Goal: Task Accomplishment & Management: Manage account settings

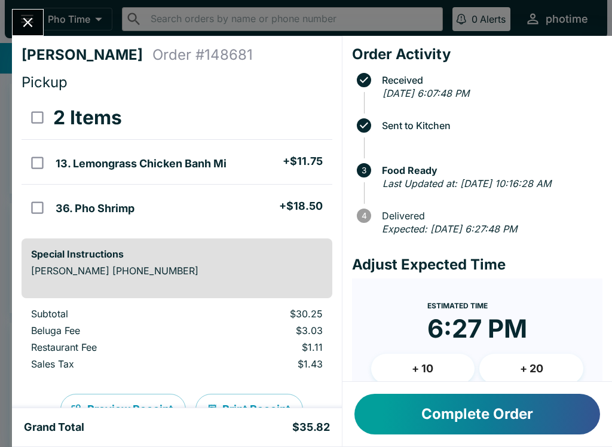
click at [479, 410] on button "Complete Order" at bounding box center [478, 414] width 246 height 41
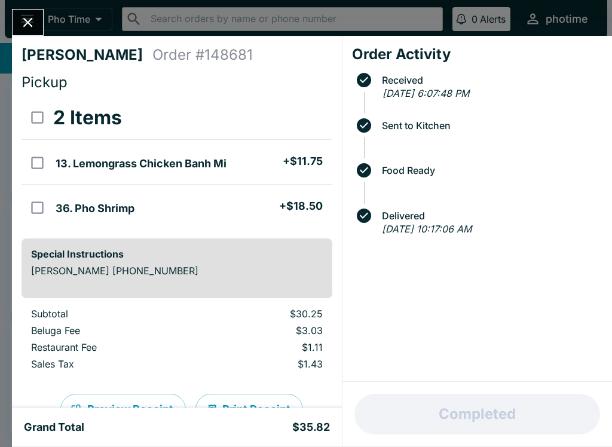
click at [32, 20] on icon "Close" at bounding box center [28, 22] width 16 height 16
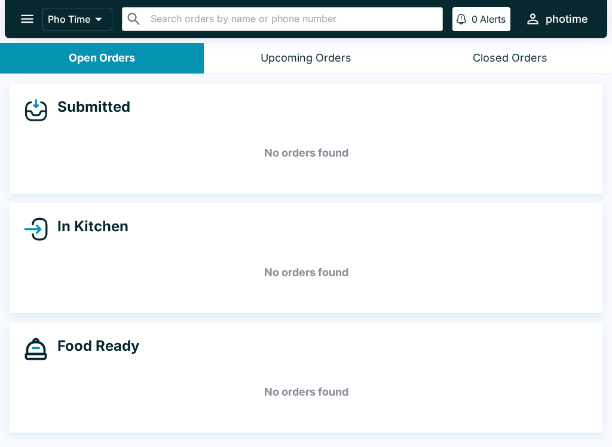
click at [151, 62] on button "Open Orders" at bounding box center [102, 58] width 204 height 31
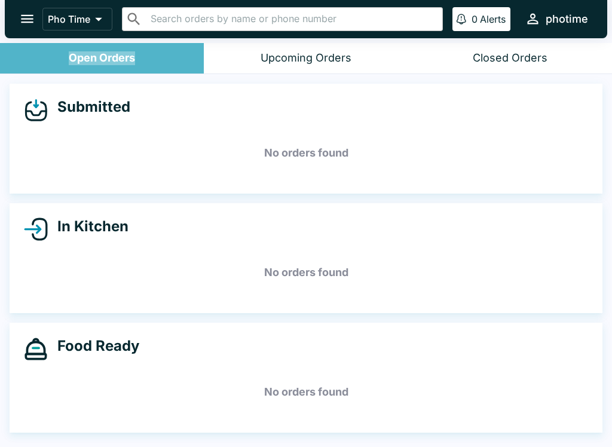
click at [129, 56] on div "Open Orders" at bounding box center [102, 58] width 66 height 14
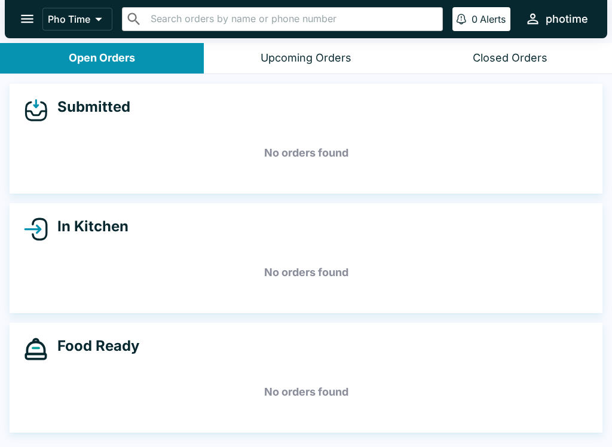
click at [185, 60] on button "Open Orders" at bounding box center [102, 58] width 204 height 31
click at [303, 51] on div "Upcoming Orders" at bounding box center [306, 58] width 91 height 14
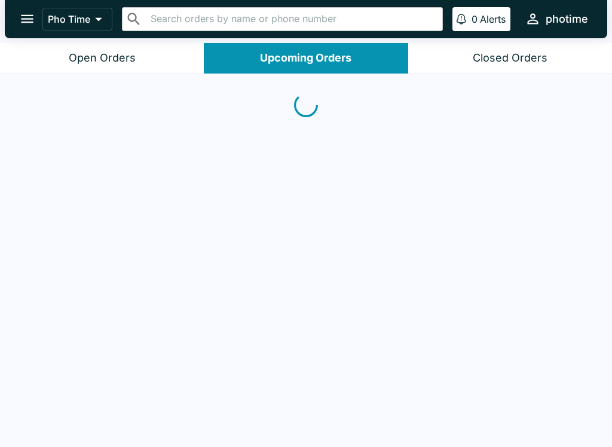
click at [553, 58] on button "Closed Orders" at bounding box center [511, 58] width 204 height 31
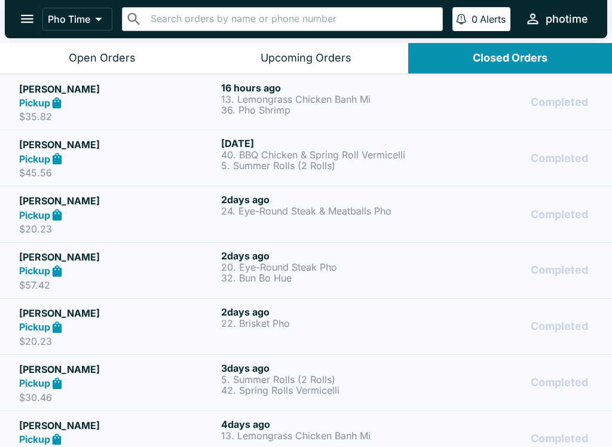
click at [174, 102] on div "Pickup" at bounding box center [117, 103] width 197 height 14
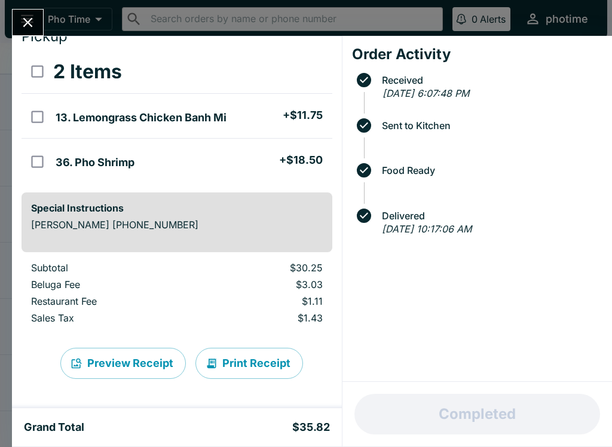
scroll to position [46, 0]
click at [27, 26] on icon "Close" at bounding box center [28, 22] width 16 height 16
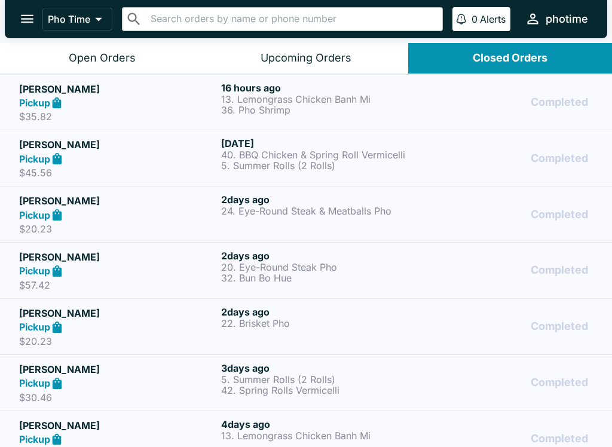
click at [121, 59] on div "Open Orders" at bounding box center [102, 58] width 67 height 14
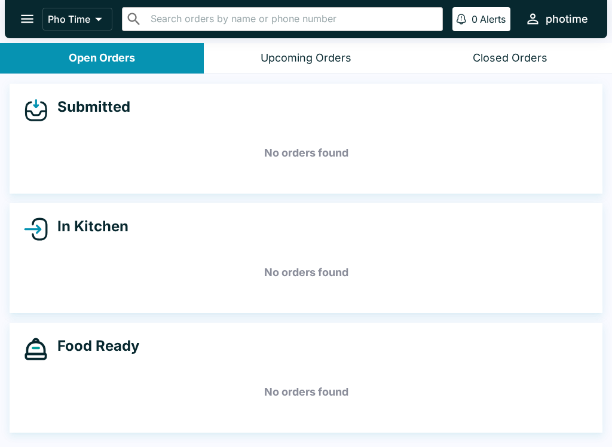
click at [318, 53] on div "Upcoming Orders" at bounding box center [306, 58] width 91 height 14
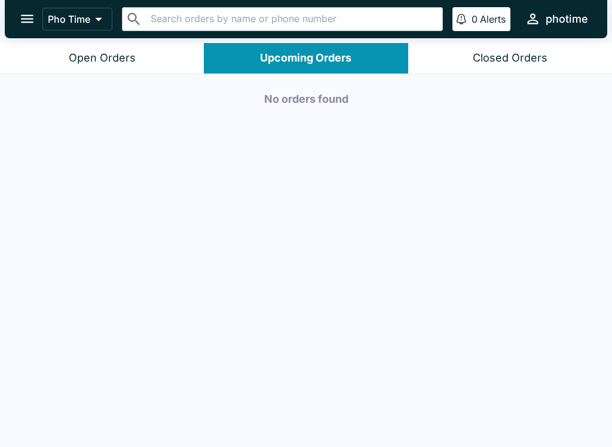
click at [129, 47] on button "Open Orders" at bounding box center [102, 58] width 204 height 31
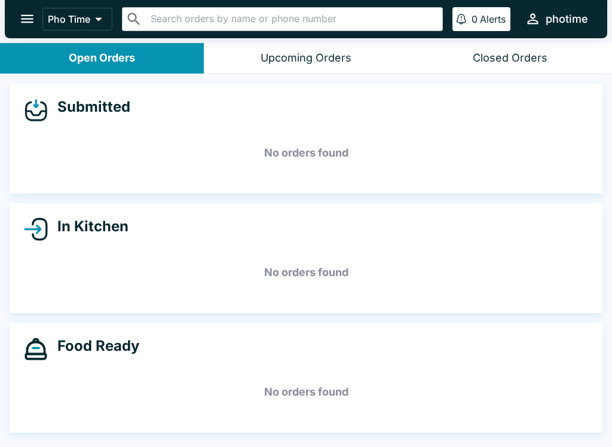
click at [356, 59] on button "Upcoming Orders" at bounding box center [306, 58] width 204 height 31
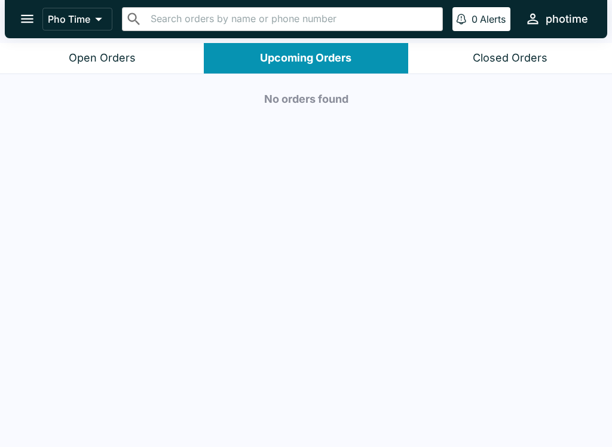
click at [512, 63] on div "Closed Orders" at bounding box center [510, 58] width 75 height 14
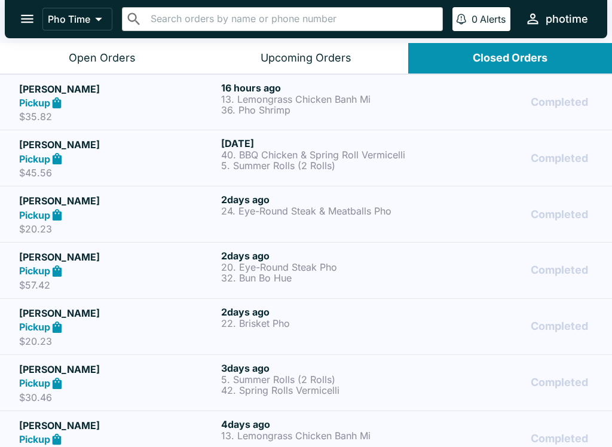
click at [345, 100] on p "13. Lemongrass Chicken Banh Mi" at bounding box center [319, 99] width 197 height 11
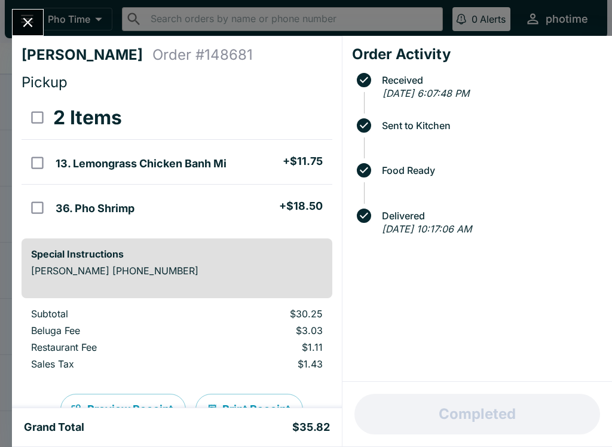
click at [7, 28] on div "[PERSON_NAME] Order # 148681 Pickup 2 Items 13. Lemongrass Chicken Banh Mi + $1…" at bounding box center [306, 223] width 612 height 447
click at [33, 20] on icon "open drawer" at bounding box center [27, 19] width 13 height 8
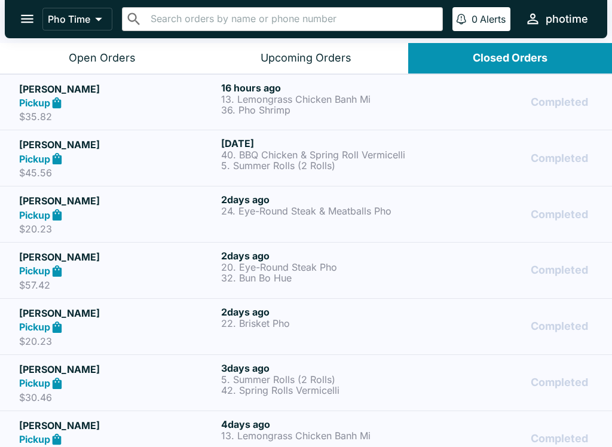
click at [140, 54] on button "Open Orders" at bounding box center [102, 58] width 204 height 31
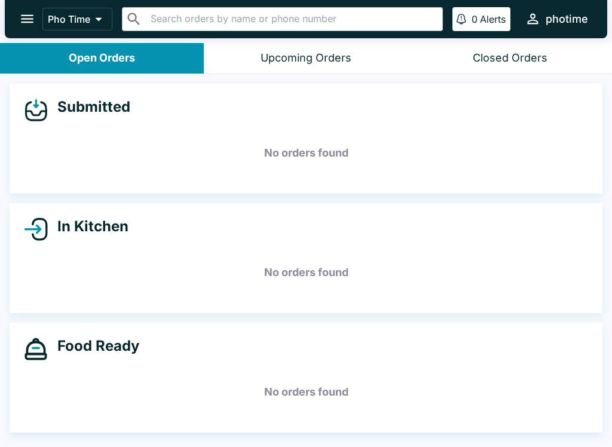
scroll to position [2, 0]
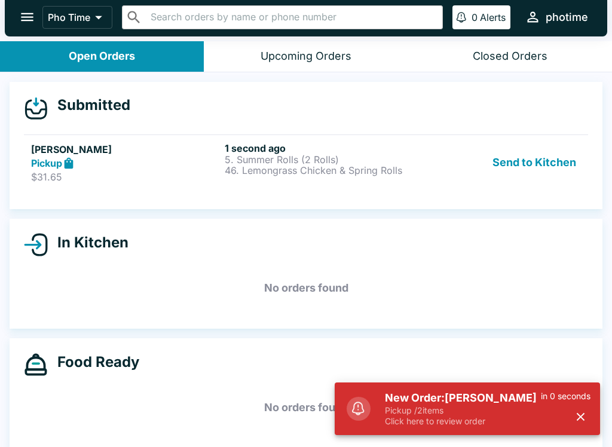
click at [470, 406] on p "Pickup / 2 items" at bounding box center [463, 411] width 156 height 11
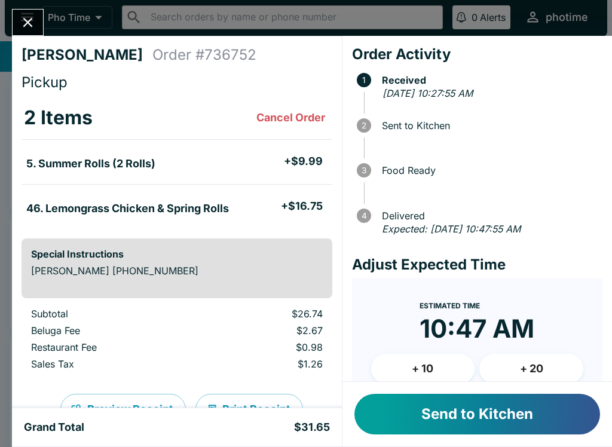
click at [469, 407] on button "Send to Kitchen" at bounding box center [478, 414] width 246 height 41
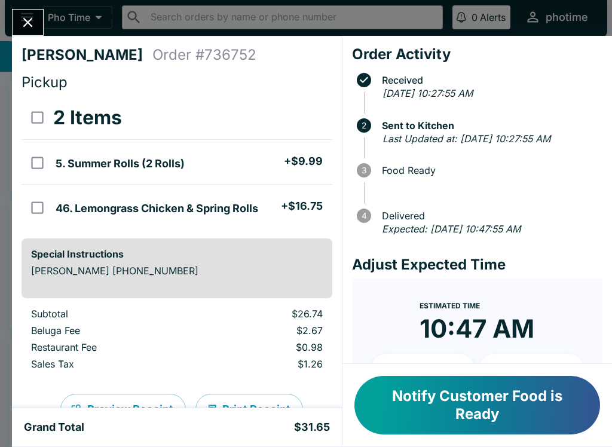
click at [40, 15] on button "Close" at bounding box center [28, 23] width 31 height 26
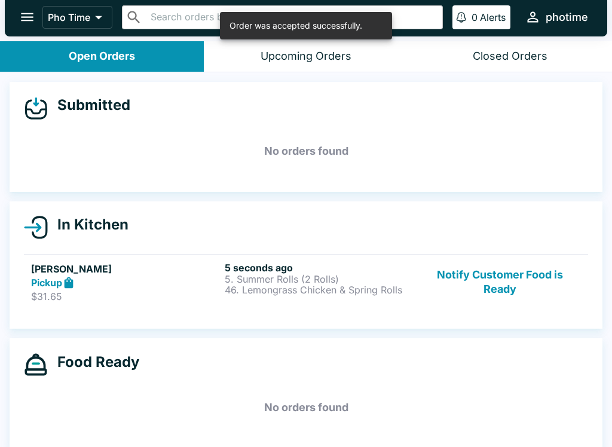
click at [519, 59] on div "Closed Orders" at bounding box center [510, 57] width 75 height 14
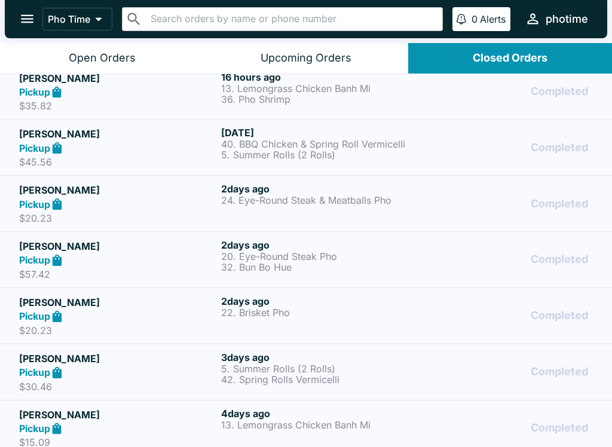
scroll to position [-16, 0]
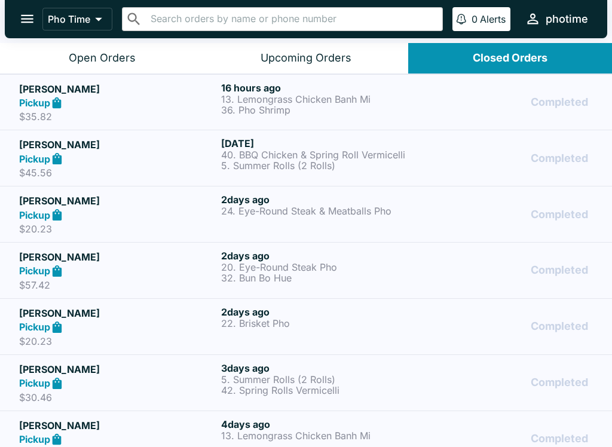
click at [345, 61] on div "Upcoming Orders" at bounding box center [306, 58] width 91 height 14
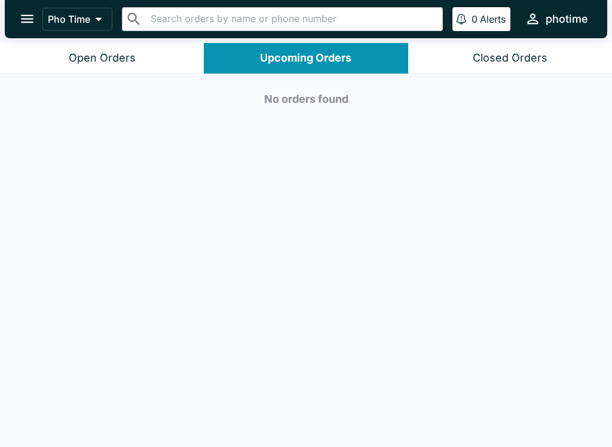
click at [134, 65] on button "Open Orders" at bounding box center [102, 58] width 204 height 31
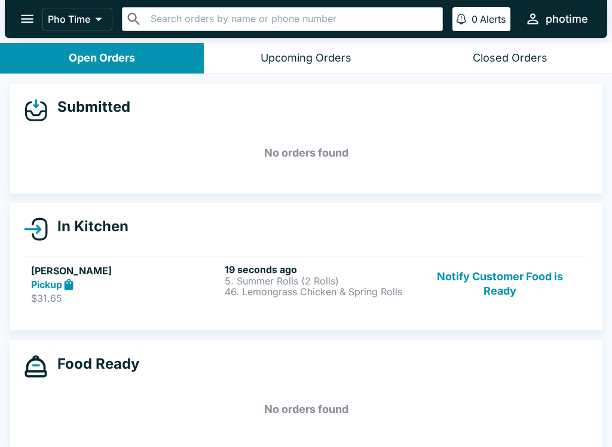
click at [26, 17] on icon "open drawer" at bounding box center [27, 19] width 16 height 16
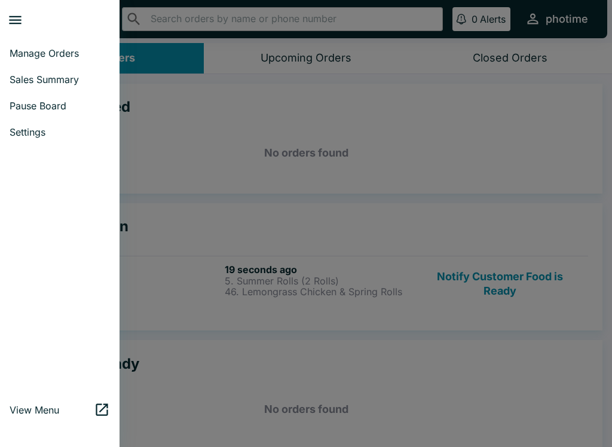
click at [31, 60] on link "Manage Orders" at bounding box center [60, 53] width 120 height 26
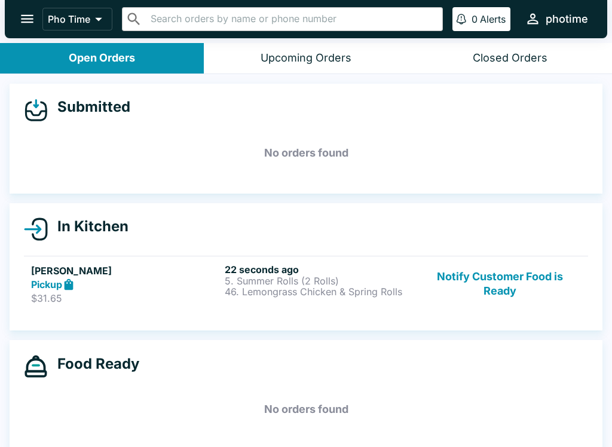
click at [260, 295] on p "46. Lemongrass Chicken & Spring Rolls" at bounding box center [319, 292] width 189 height 11
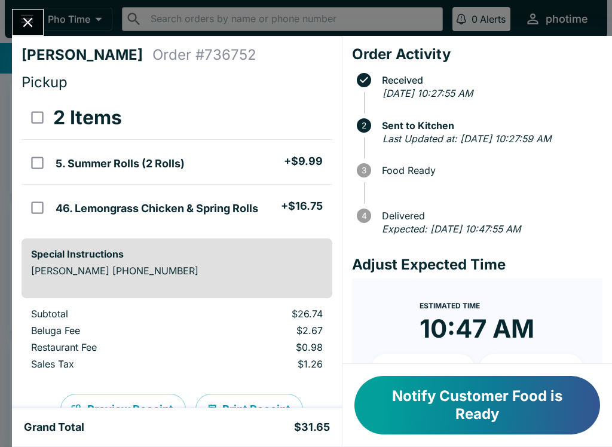
scroll to position [-1, 0]
click at [39, 13] on div at bounding box center [28, 22] width 32 height 27
click at [26, 19] on icon "Close" at bounding box center [28, 22] width 16 height 16
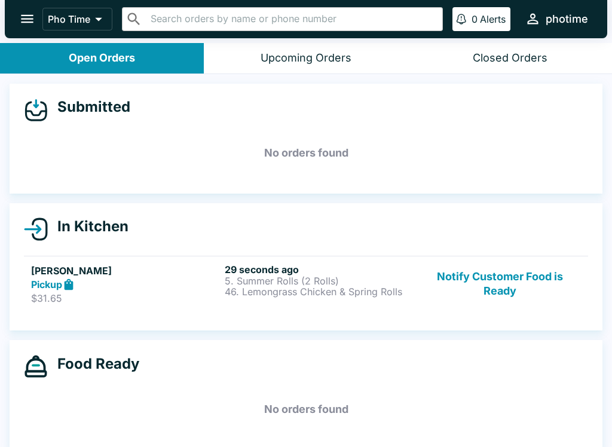
click at [31, 23] on icon "open drawer" at bounding box center [27, 19] width 13 height 8
click at [367, 304] on div "29 seconds ago 5. Summer Rolls (2 Rolls) 46. Lemongrass Chicken & Spring Rolls" at bounding box center [319, 284] width 189 height 41
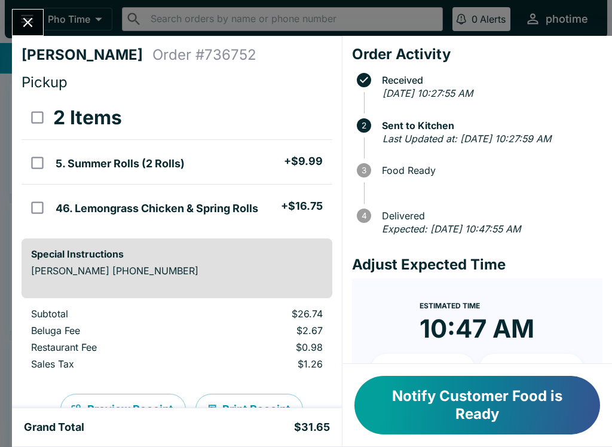
click at [19, 32] on button "Close" at bounding box center [28, 23] width 31 height 26
